Goal: Unclear

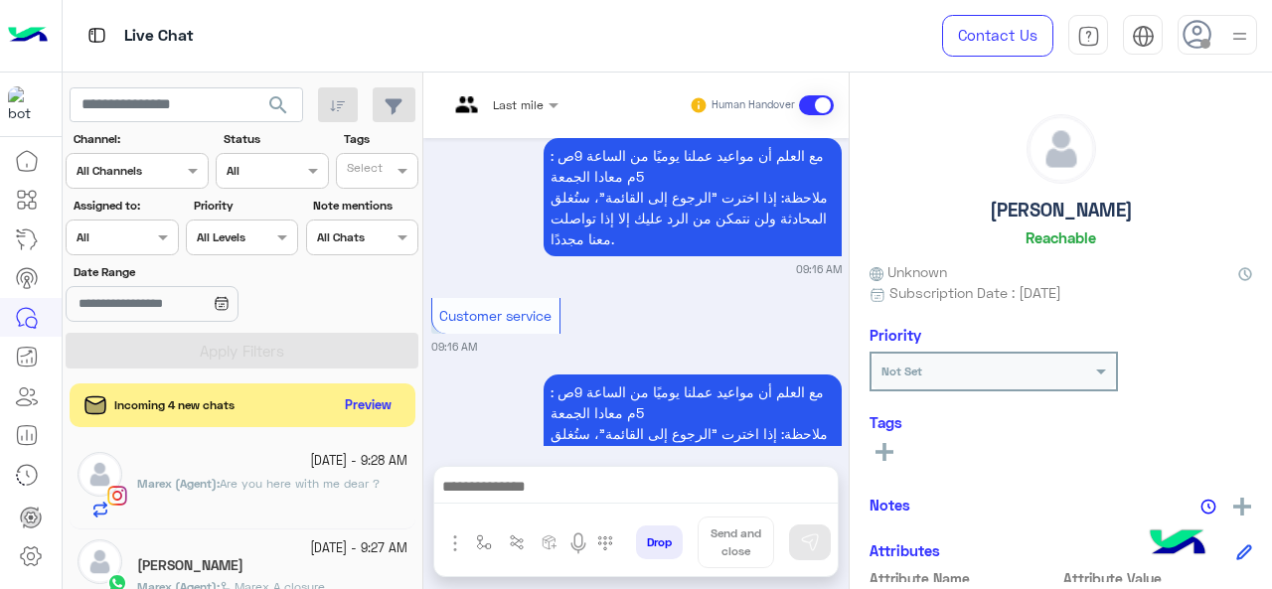
scroll to position [892, 0]
